Goal: Task Accomplishment & Management: Use online tool/utility

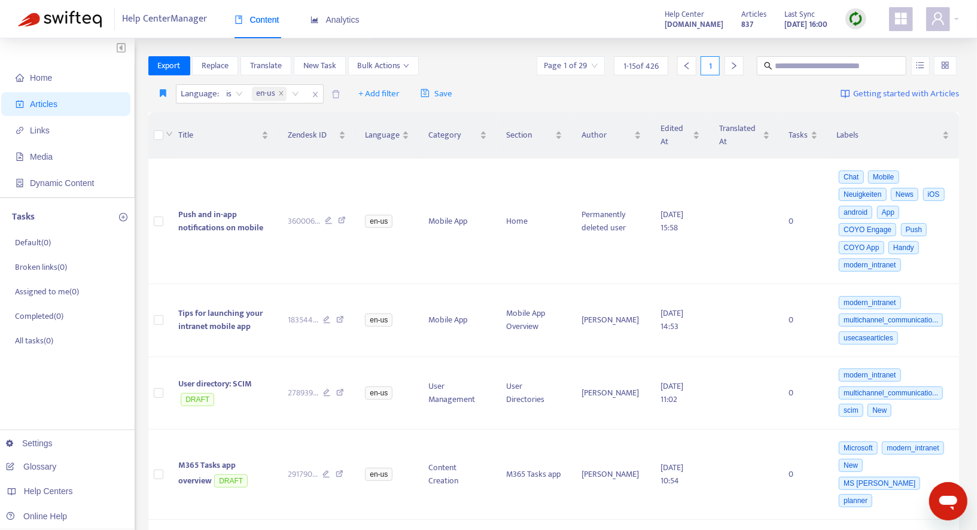
click at [855, 23] on img at bounding box center [856, 18] width 15 height 15
click at [859, 43] on link "Quick Sync" at bounding box center [880, 44] width 51 height 14
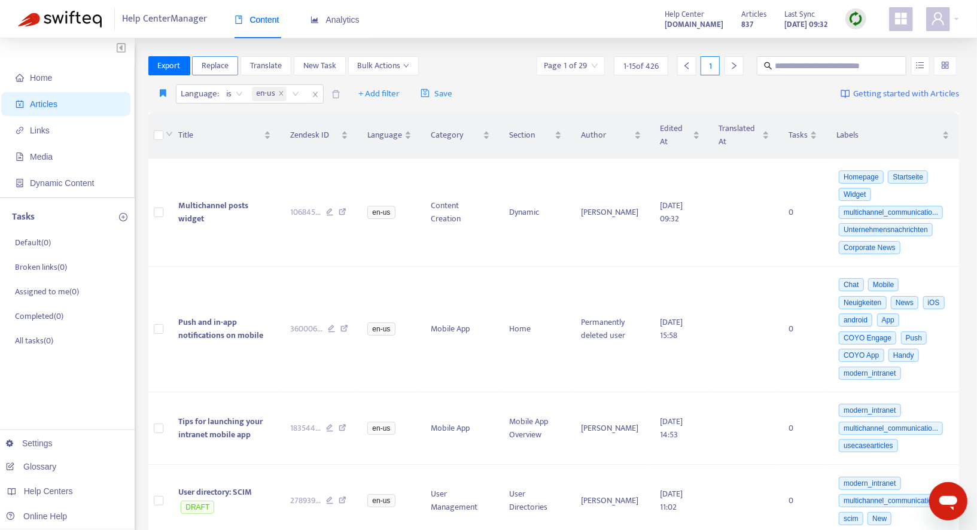
click at [223, 72] on span "Replace" at bounding box center [215, 65] width 27 height 13
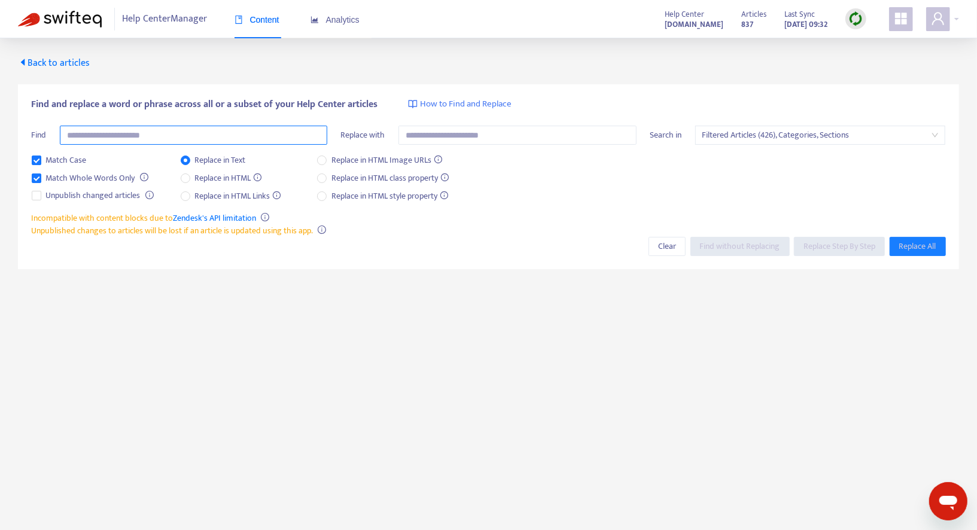
click at [197, 133] on input "text" at bounding box center [194, 135] width 268 height 19
type input "**********"
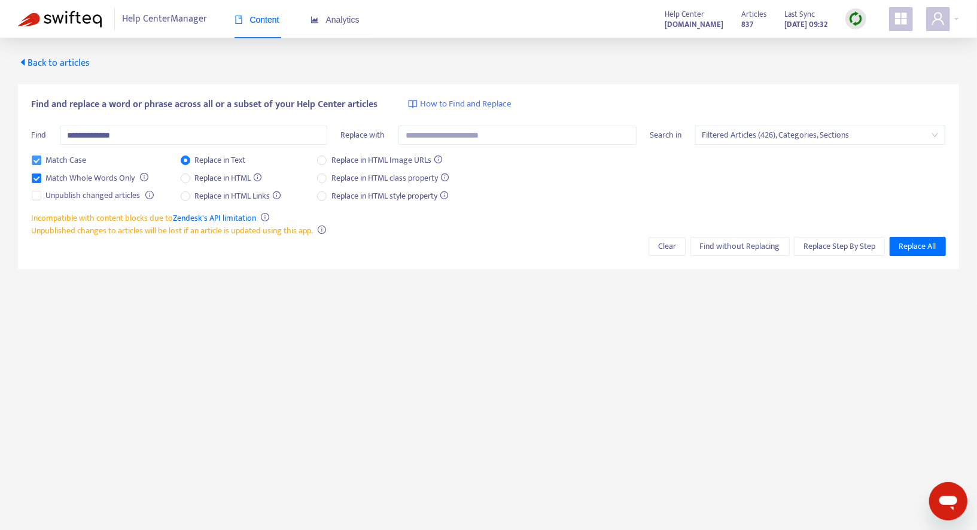
click at [57, 163] on span "Match Case" at bounding box center [66, 160] width 50 height 13
click at [749, 137] on span "Filtered Articles (426), Categories, Sections" at bounding box center [821, 135] width 236 height 18
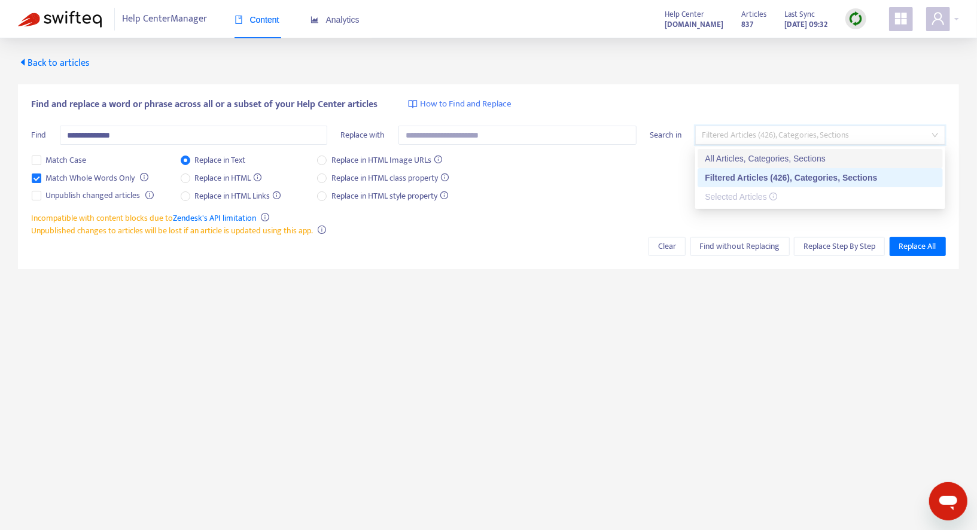
click at [737, 162] on div "All Articles, Categories, Sections" at bounding box center [820, 158] width 231 height 13
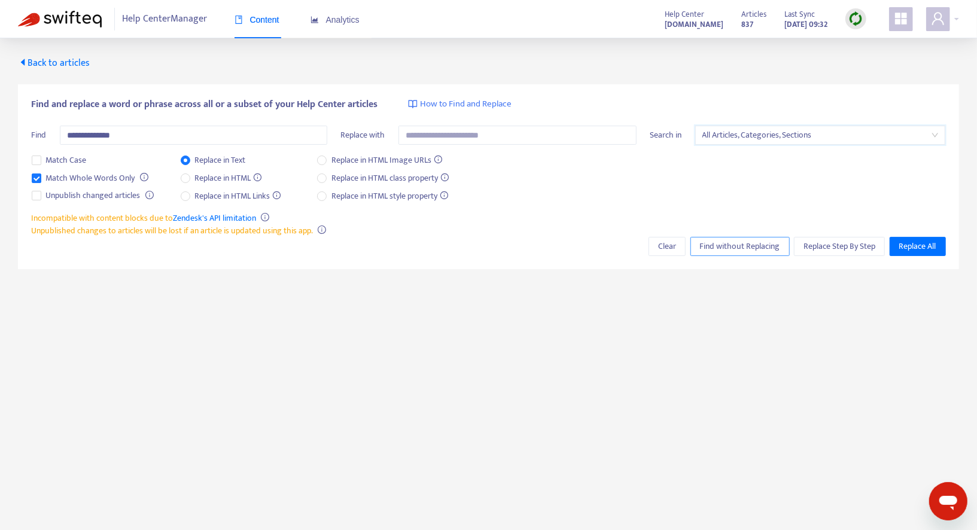
click at [737, 250] on span "Find without Replacing" at bounding box center [740, 246] width 80 height 13
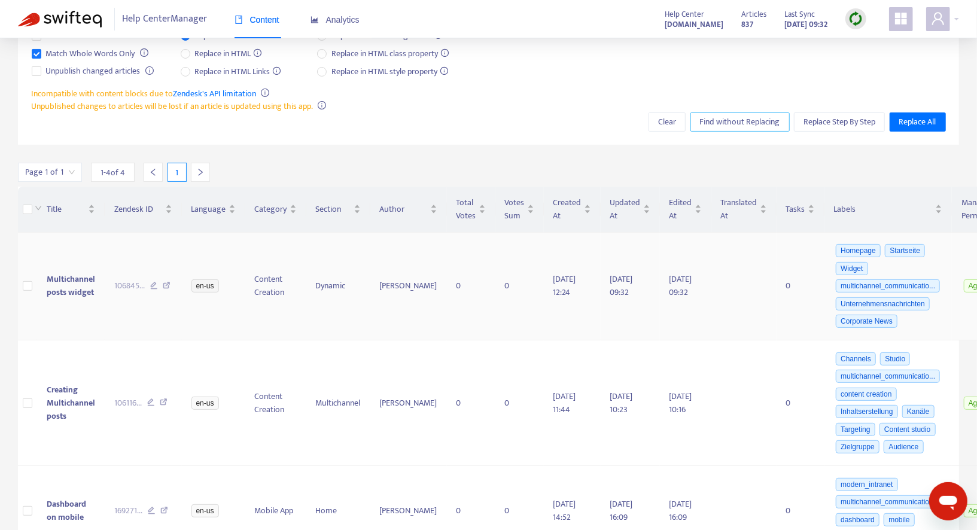
scroll to position [145, 0]
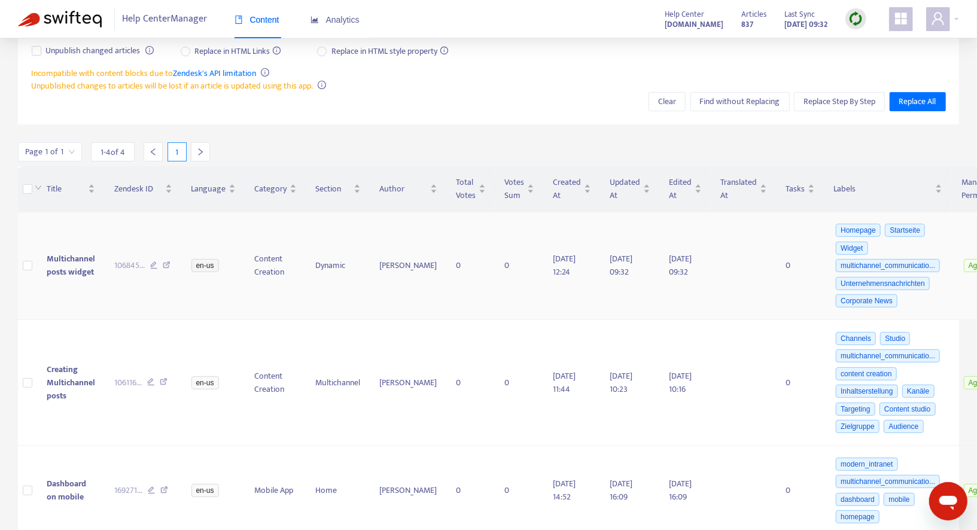
click at [71, 271] on span "Multichannel posts widget" at bounding box center [71, 265] width 48 height 27
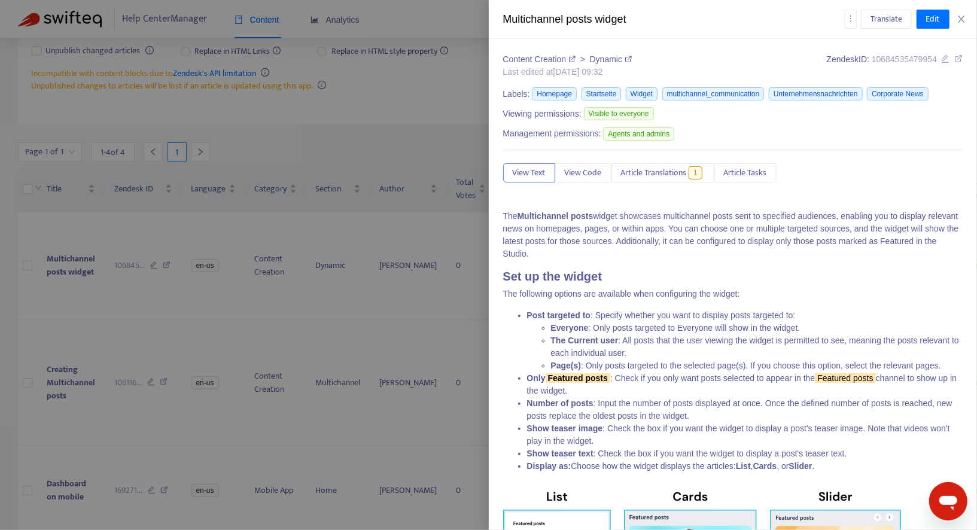
click at [163, 314] on div at bounding box center [488, 265] width 977 height 530
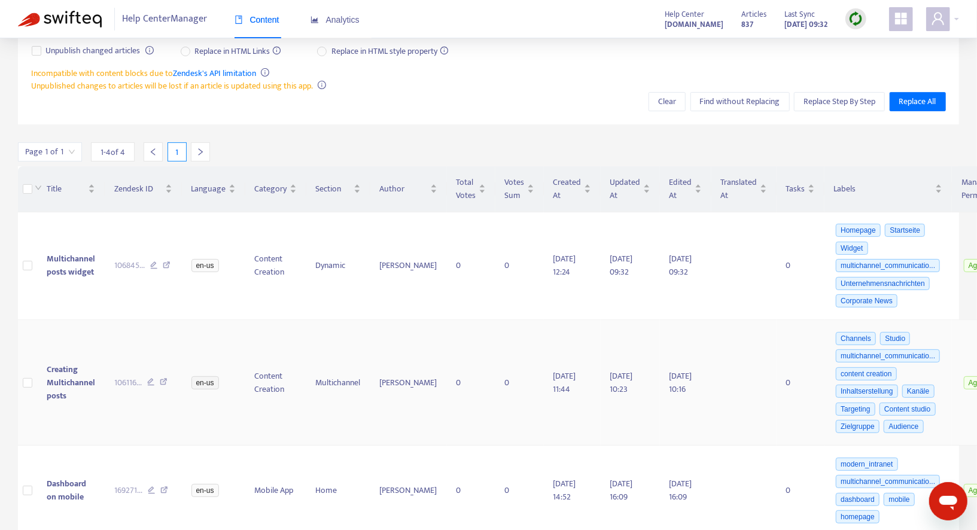
click at [63, 375] on span "Creating Multichannel posts" at bounding box center [71, 383] width 48 height 40
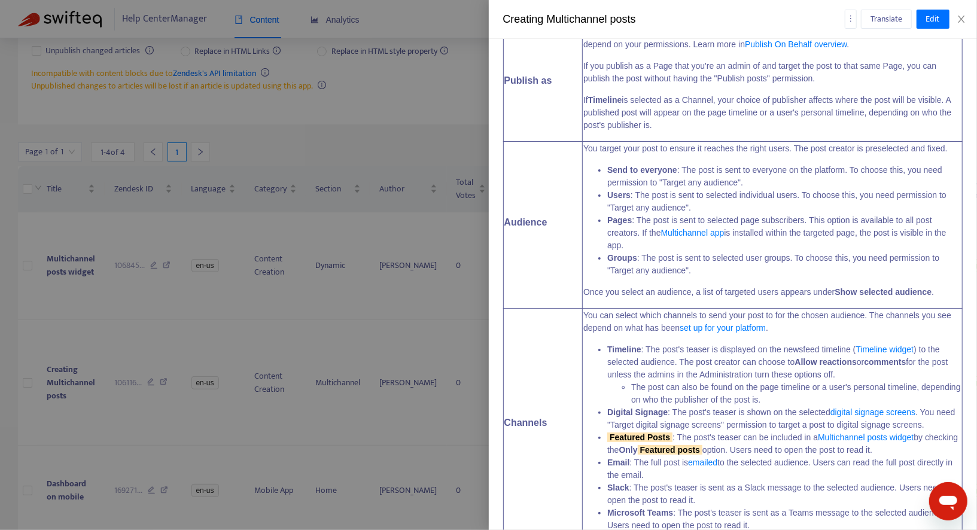
scroll to position [2067, 0]
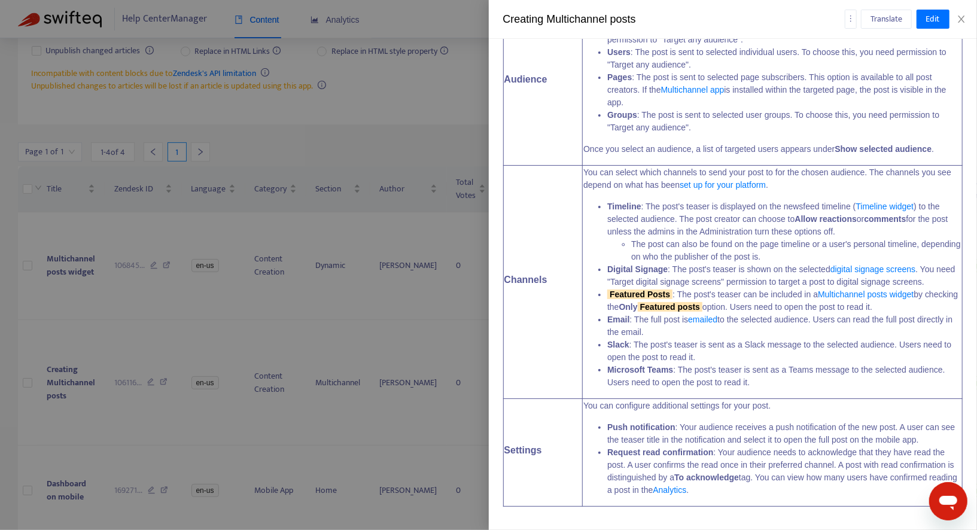
click at [121, 327] on div at bounding box center [488, 265] width 977 height 530
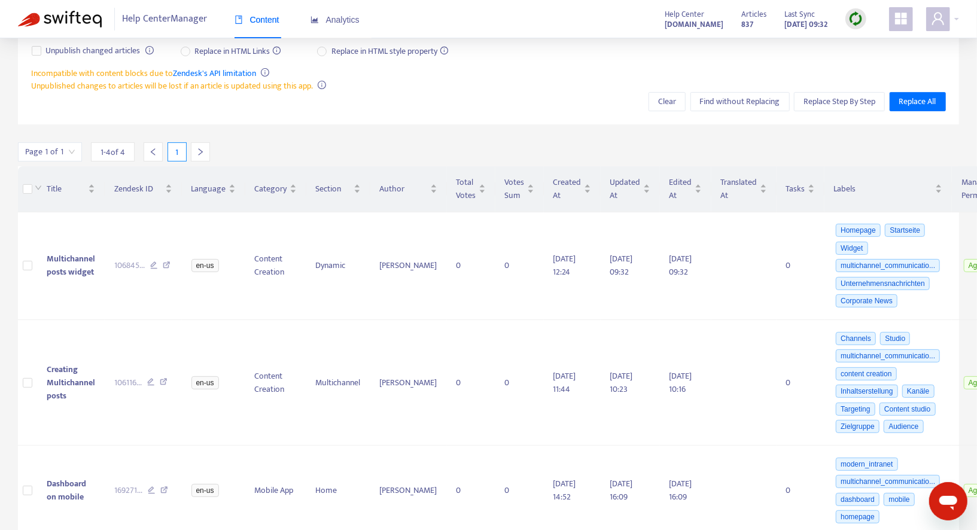
scroll to position [218, 0]
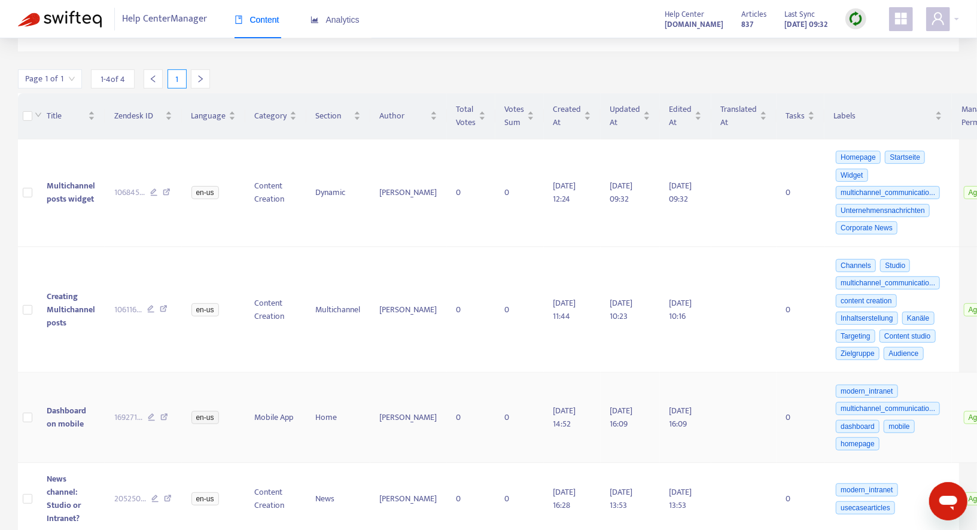
click at [73, 418] on span "Dashboard on mobile" at bounding box center [67, 417] width 40 height 27
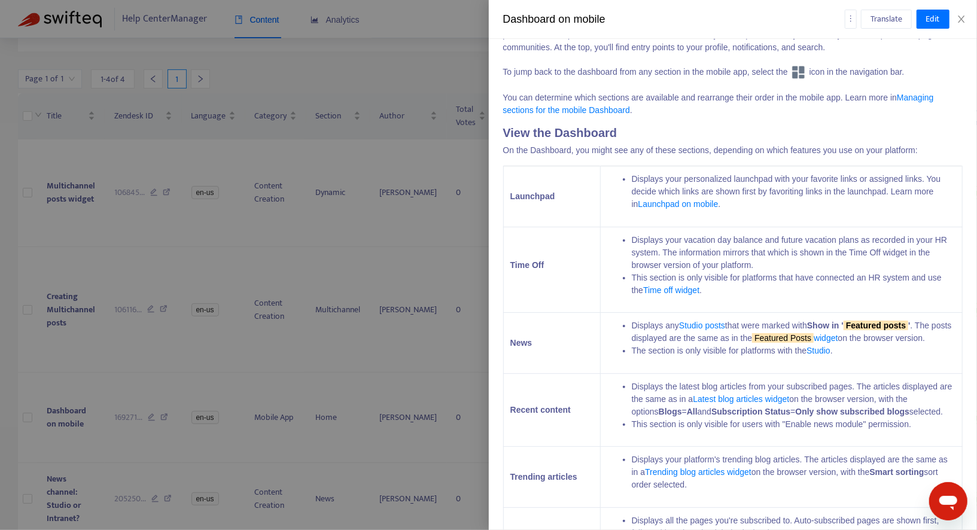
scroll to position [196, 0]
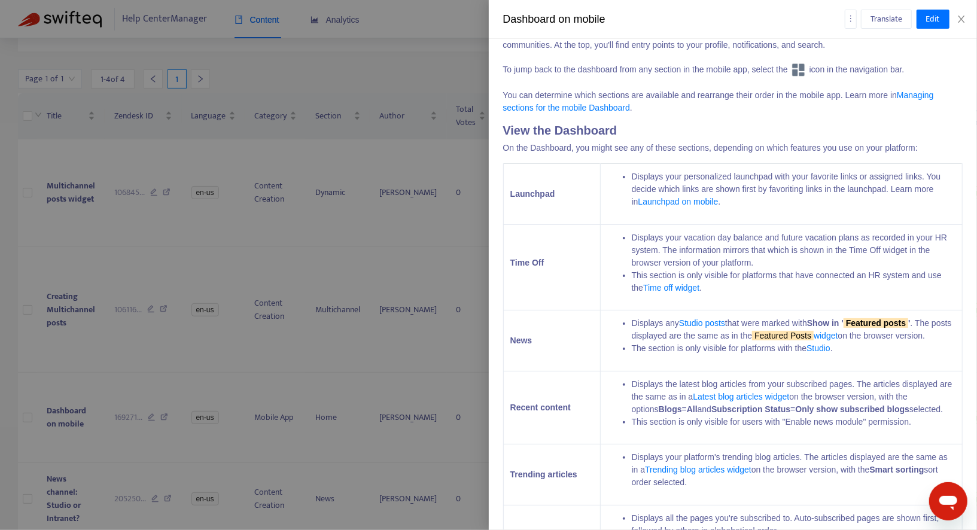
click at [238, 373] on div at bounding box center [488, 265] width 977 height 530
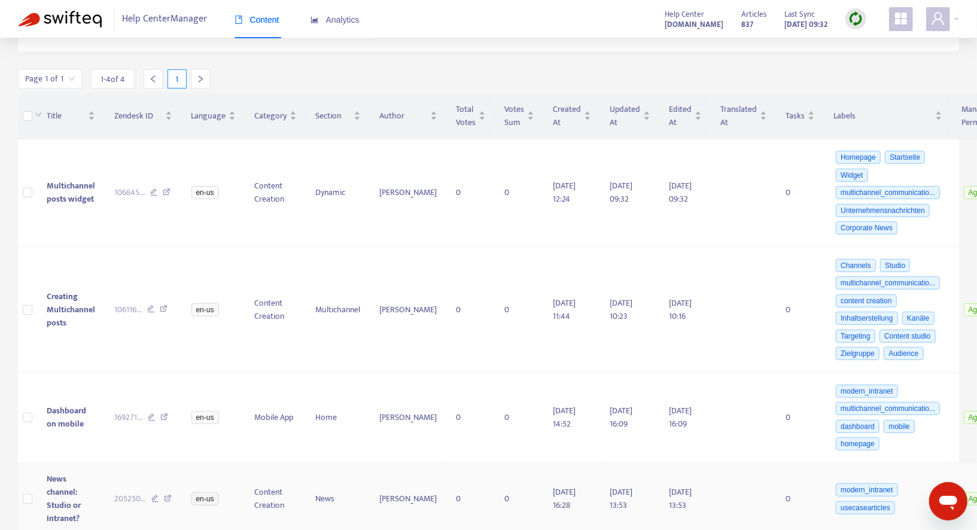
click at [92, 487] on td "News channel: Studio or Intranet?" at bounding box center [71, 499] width 68 height 72
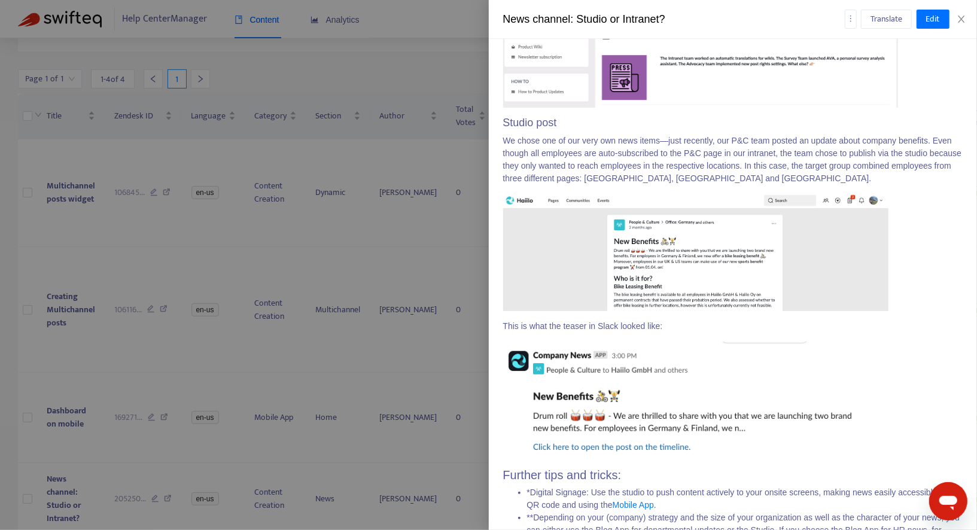
scroll to position [1522, 0]
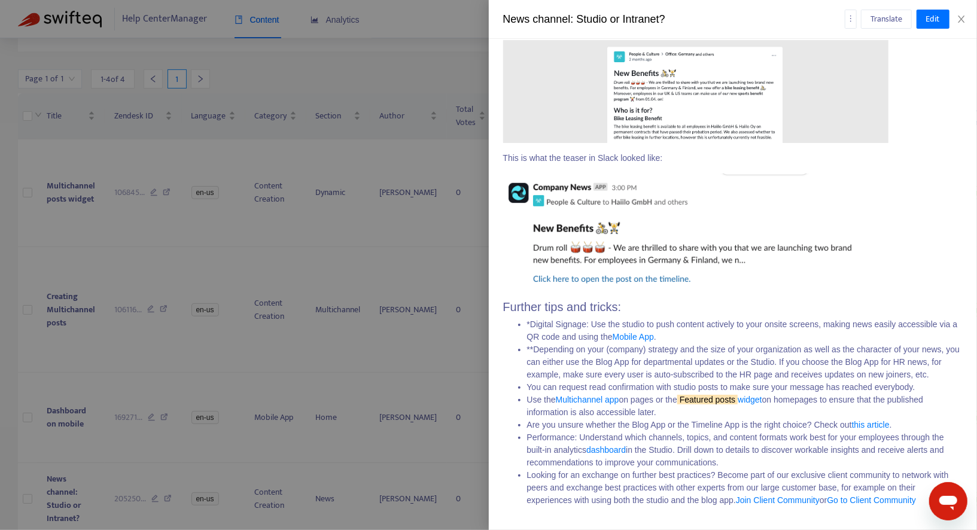
click at [305, 370] on div at bounding box center [488, 265] width 977 height 530
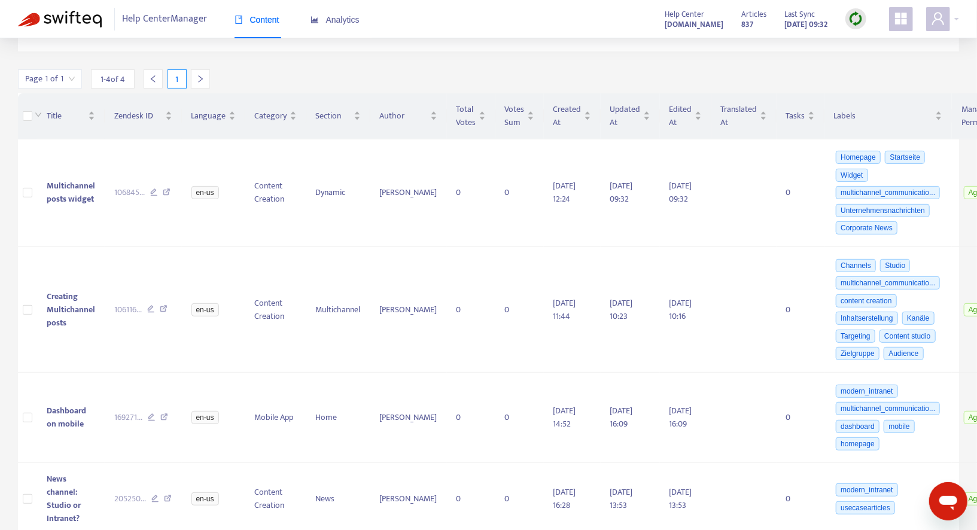
scroll to position [0, 0]
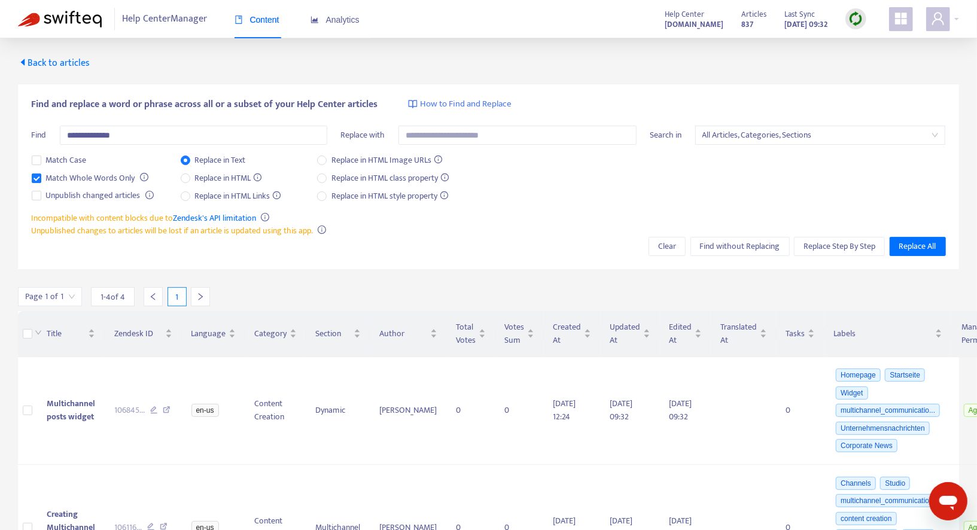
click at [51, 66] on span "Back to articles" at bounding box center [54, 63] width 72 height 16
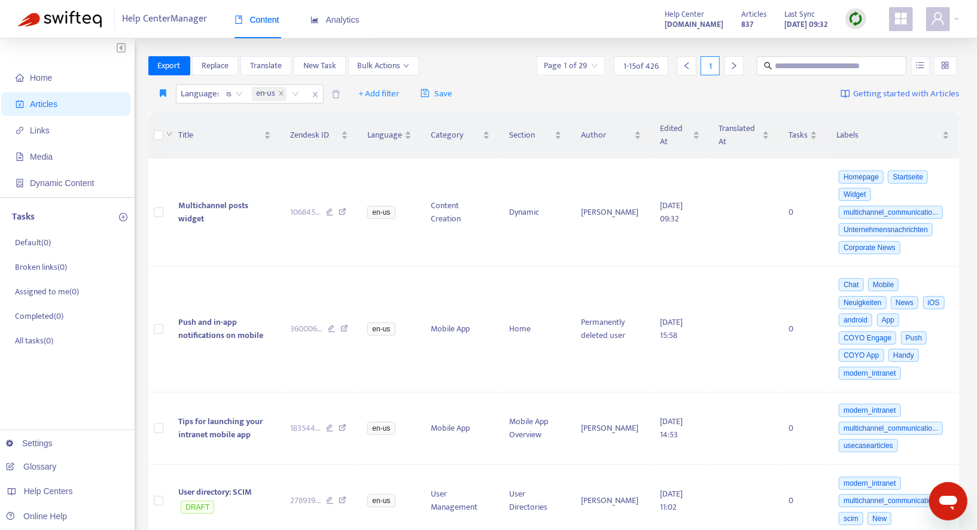
click at [466, 68] on div "Export Replace Translate New Task Bulk Actions Page 1 of 29 1 - 15 of 426 1" at bounding box center [554, 65] width 812 height 19
